Goal: Register for event/course

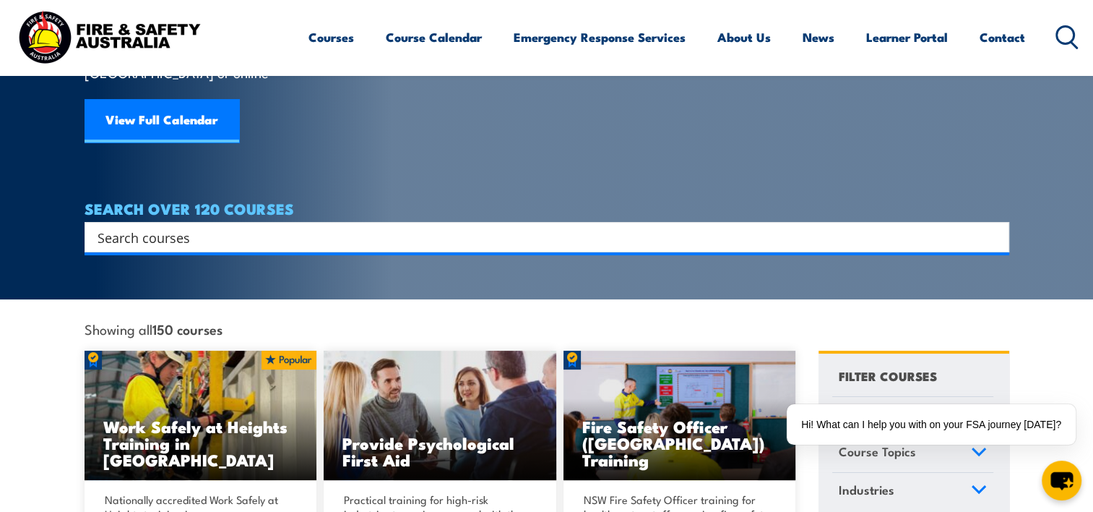
scroll to position [145, 0]
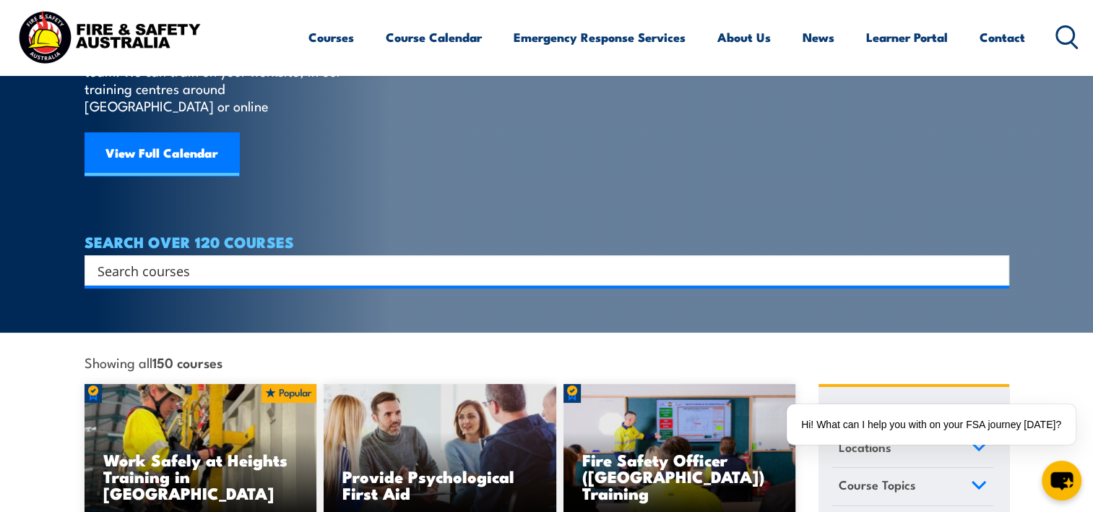
click at [330, 259] on input "Search input" at bounding box center [538, 270] width 880 height 22
type input "remote first"
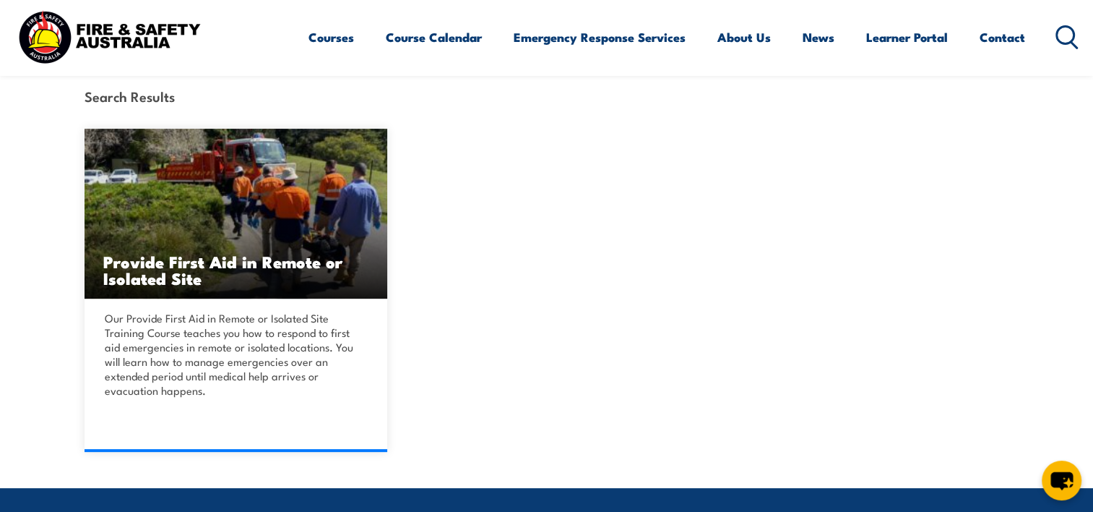
scroll to position [361, 0]
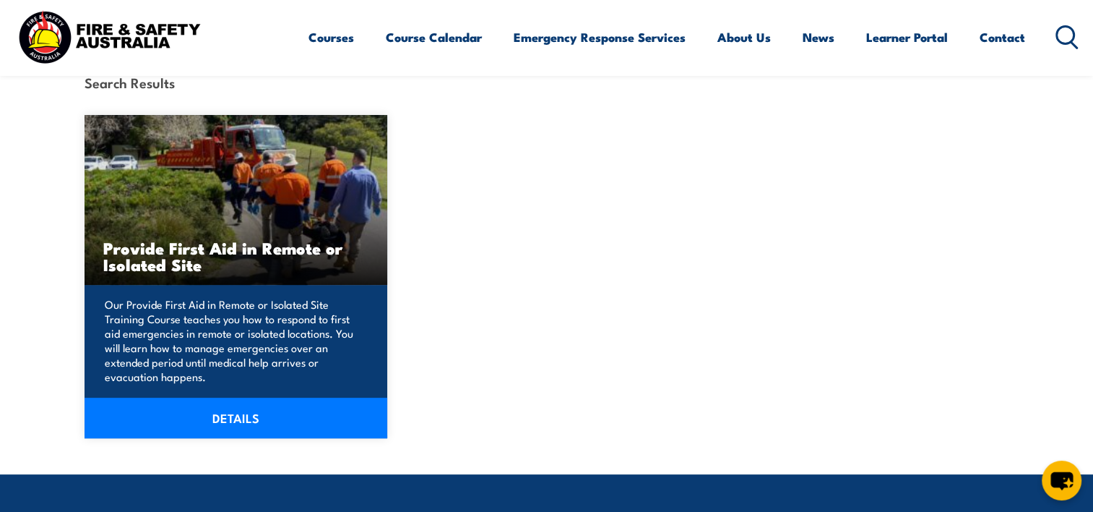
click at [237, 415] on link "DETAILS" at bounding box center [236, 417] width 303 height 40
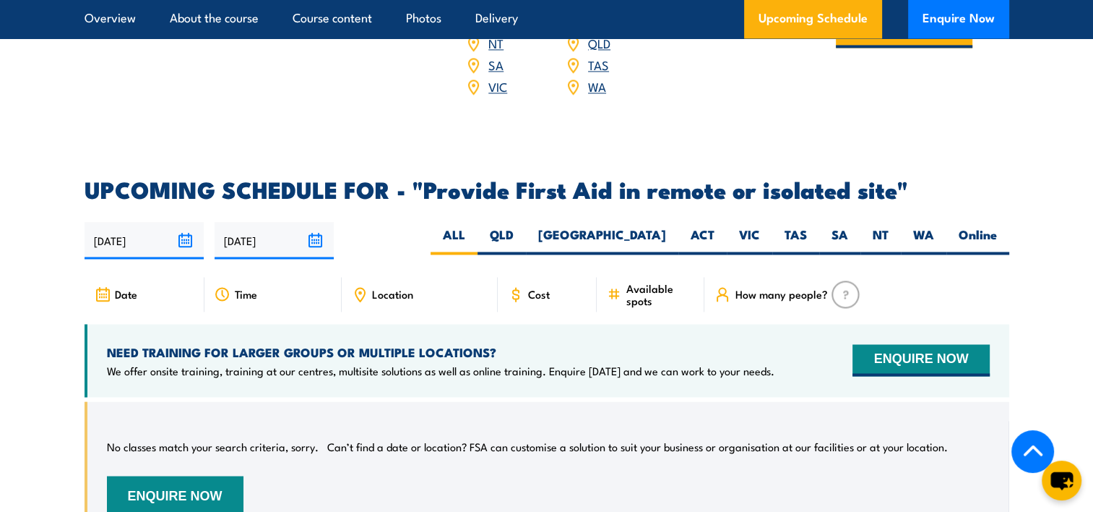
scroll to position [2385, 0]
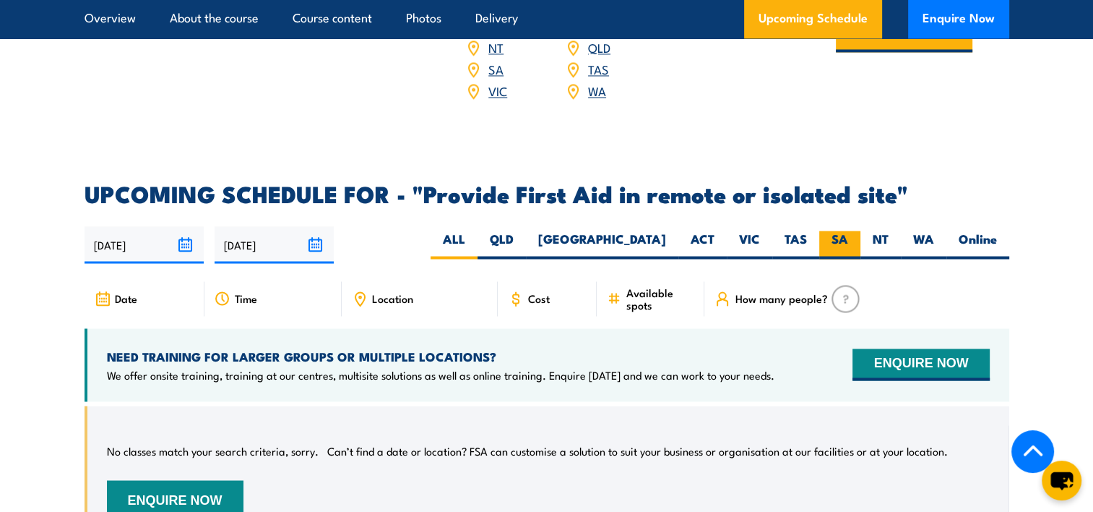
click at [834, 231] on label "SA" at bounding box center [839, 245] width 41 height 28
click at [848, 231] on input "SA" at bounding box center [852, 235] width 9 height 9
radio input "true"
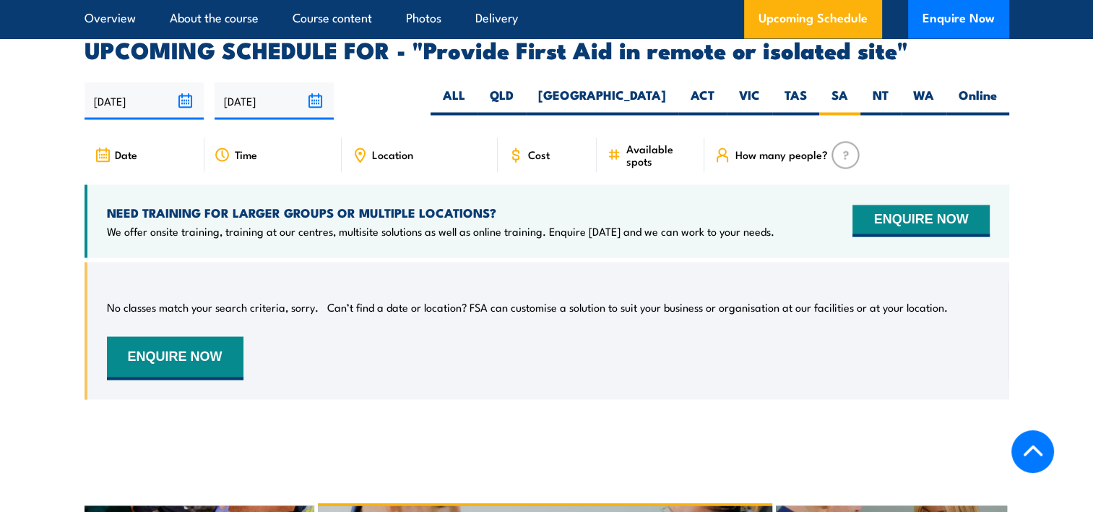
scroll to position [2384, 0]
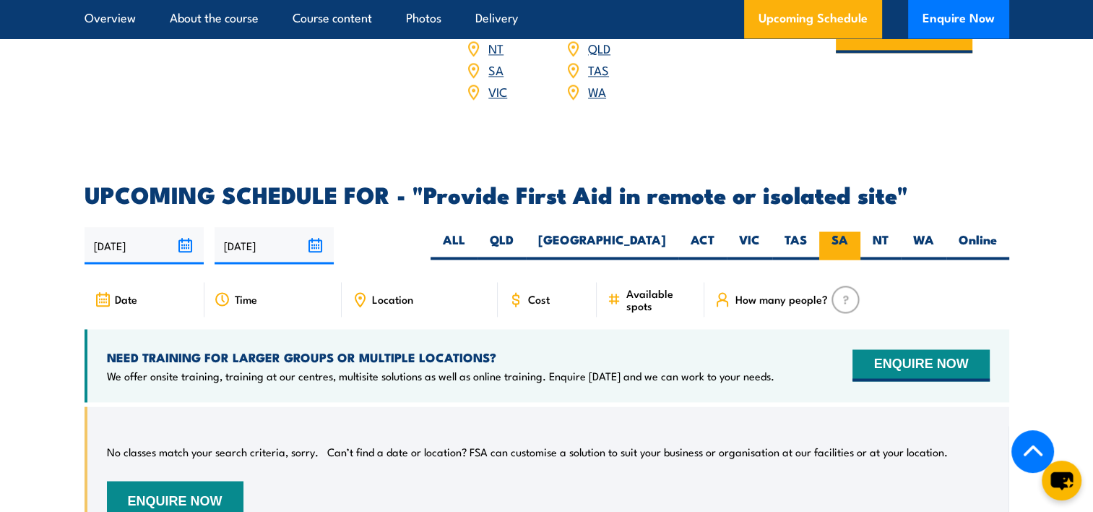
click at [840, 231] on label "SA" at bounding box center [839, 245] width 41 height 28
click at [848, 231] on input "SA" at bounding box center [852, 235] width 9 height 9
click at [634, 287] on span "Available spots" at bounding box center [660, 299] width 69 height 25
click at [840, 231] on label "SA" at bounding box center [839, 245] width 41 height 28
click at [848, 231] on input "SA" at bounding box center [852, 235] width 9 height 9
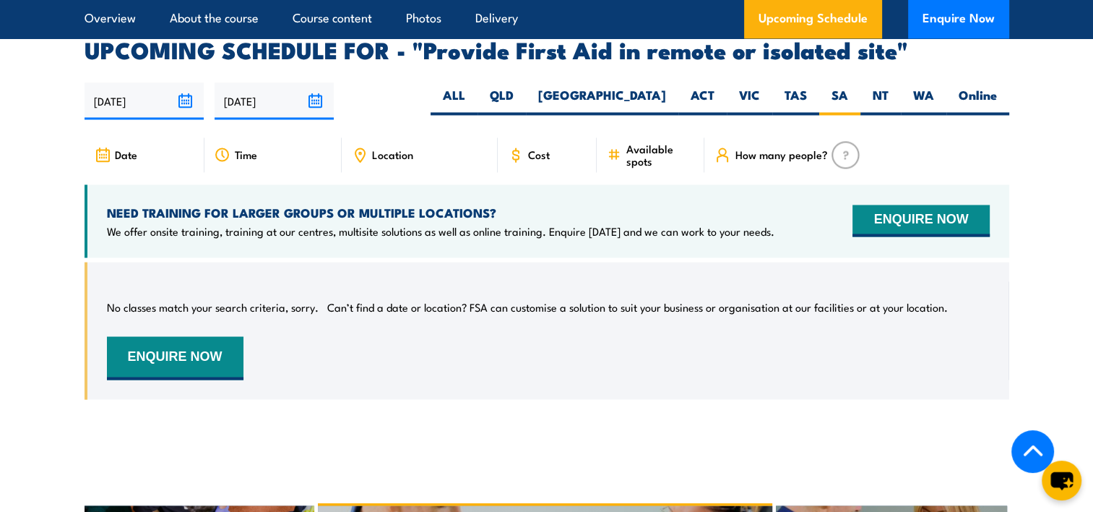
scroll to position [2312, 0]
